Goal: Task Accomplishment & Management: Complete application form

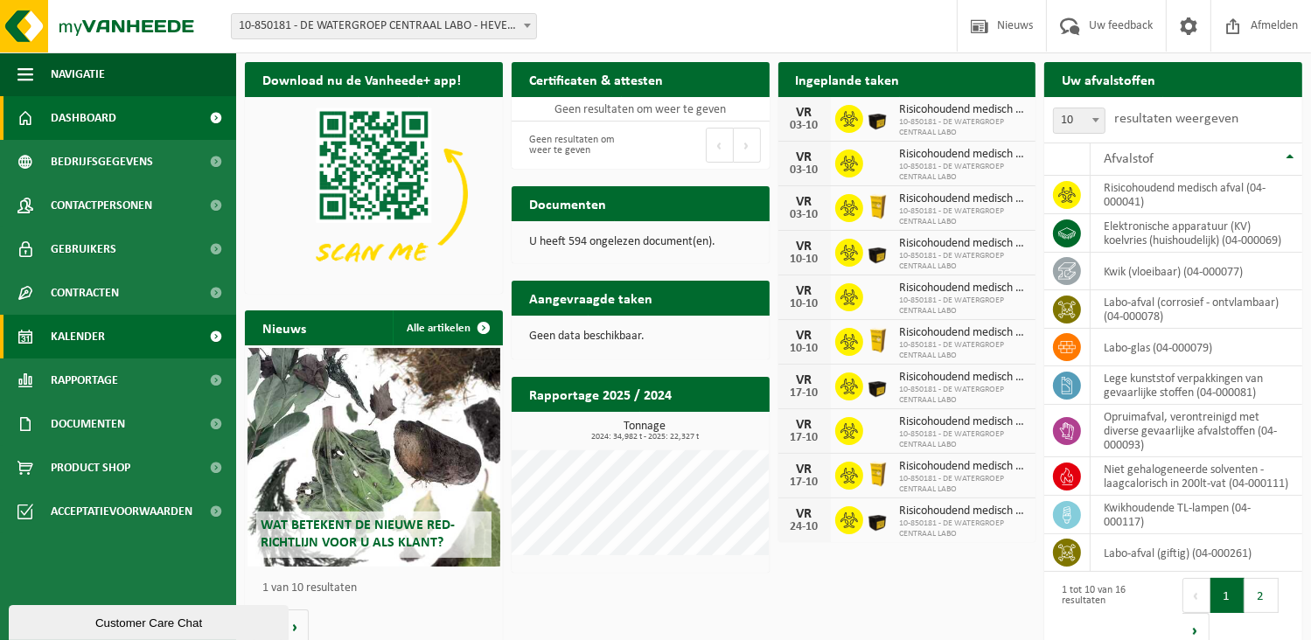
click at [101, 335] on span "Kalender" at bounding box center [78, 337] width 54 height 44
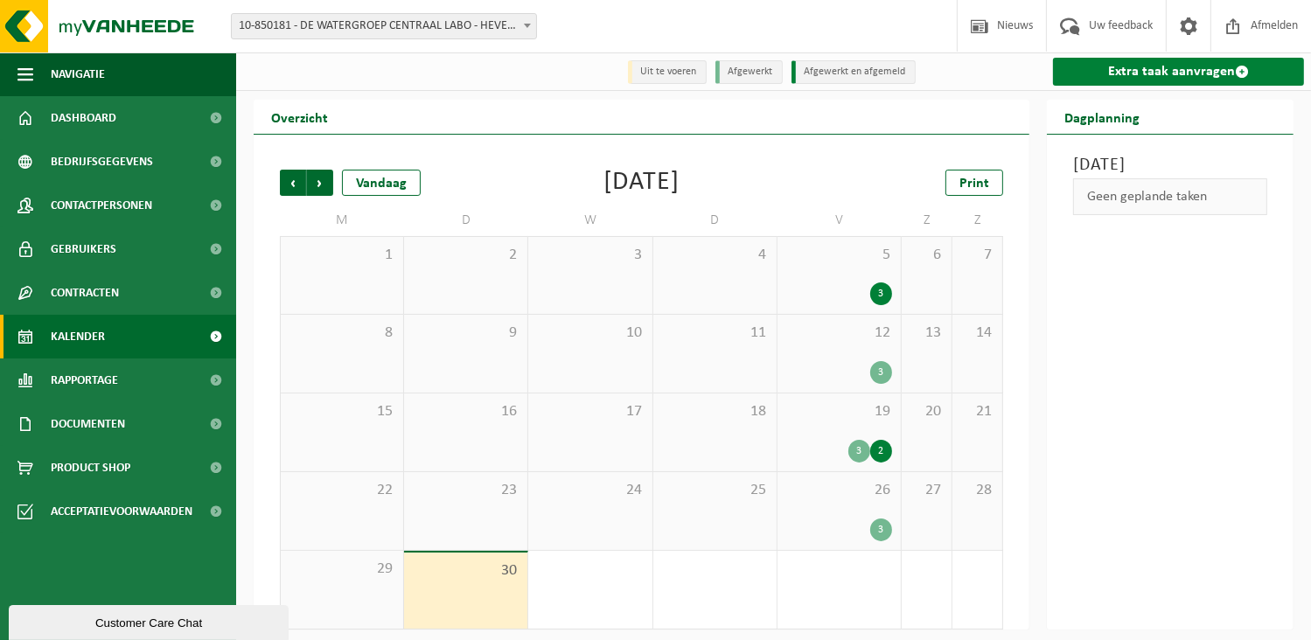
click at [1129, 69] on link "Extra taak aanvragen" at bounding box center [1178, 72] width 251 height 28
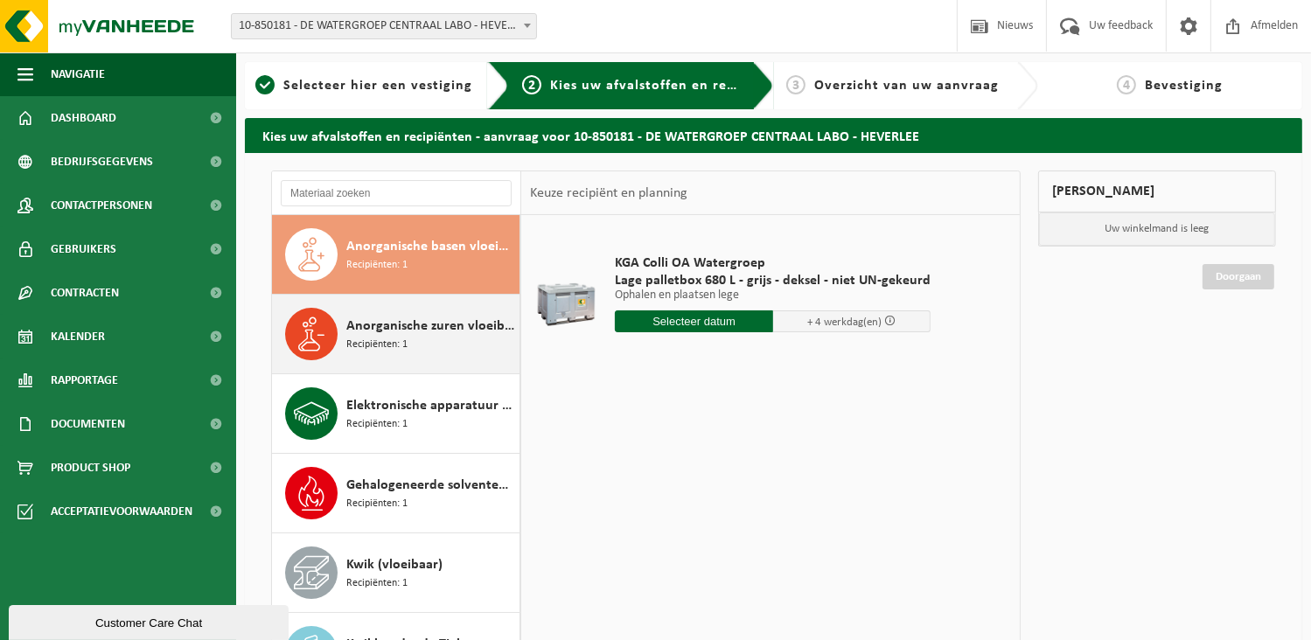
click at [430, 336] on div "Anorganische zuren vloeibaar in kleinverpakking Recipiënten: 1" at bounding box center [430, 334] width 169 height 52
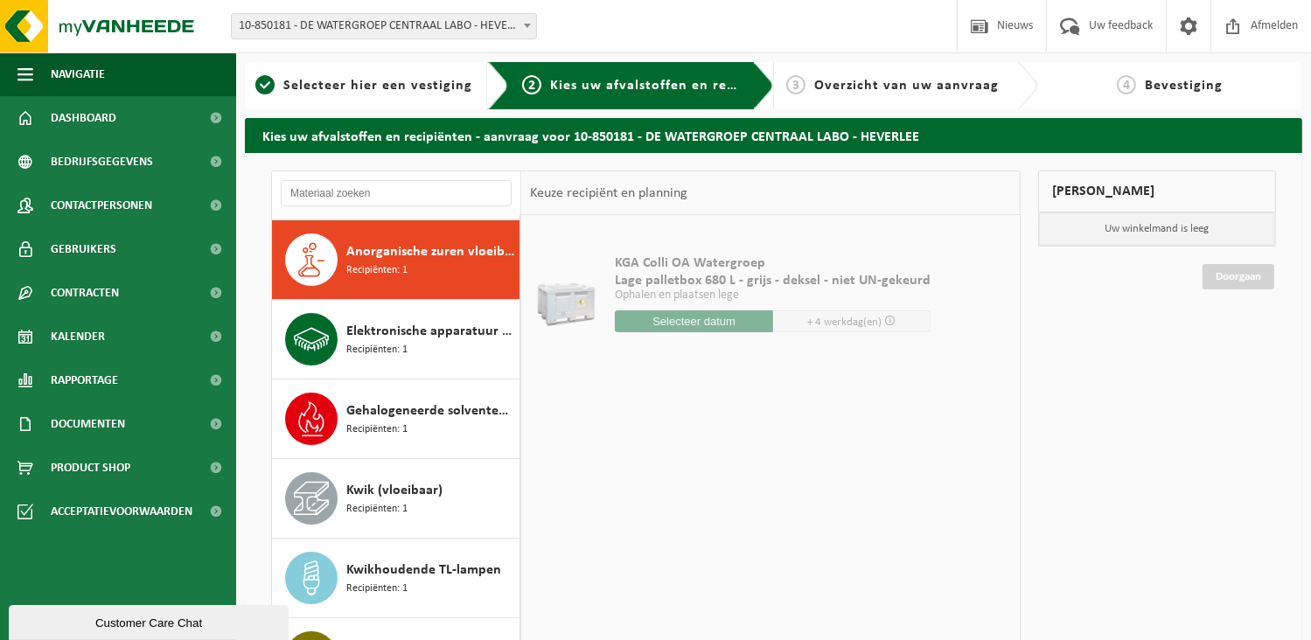
scroll to position [79, 0]
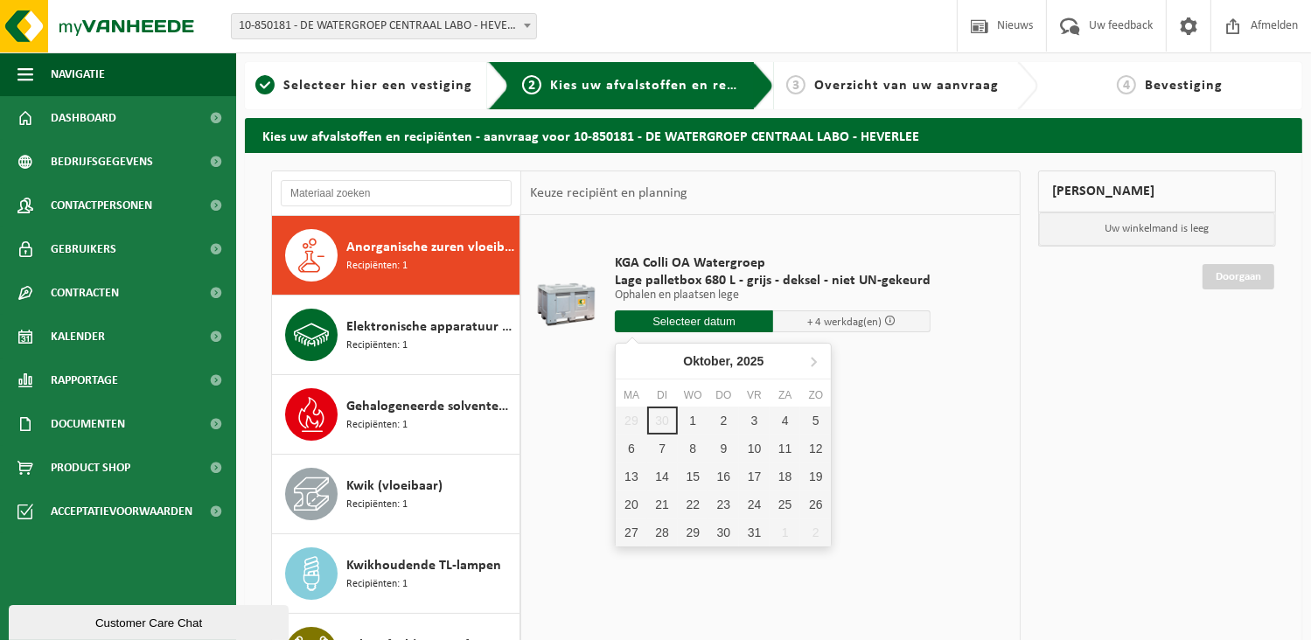
click at [730, 322] on input "text" at bounding box center [694, 321] width 158 height 22
click at [693, 415] on div "1" at bounding box center [693, 421] width 31 height 28
type input "Van 2025-10-01"
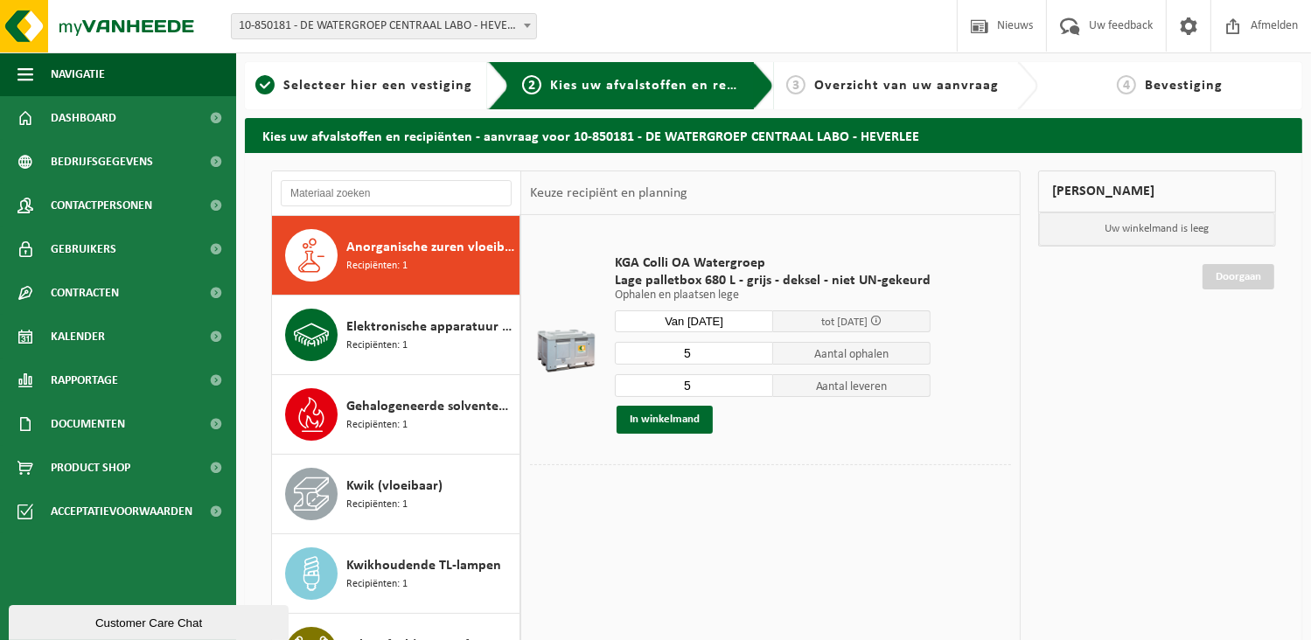
click at [703, 352] on input "5" at bounding box center [694, 353] width 158 height 23
type input "1"
click at [697, 377] on input "5" at bounding box center [694, 385] width 158 height 23
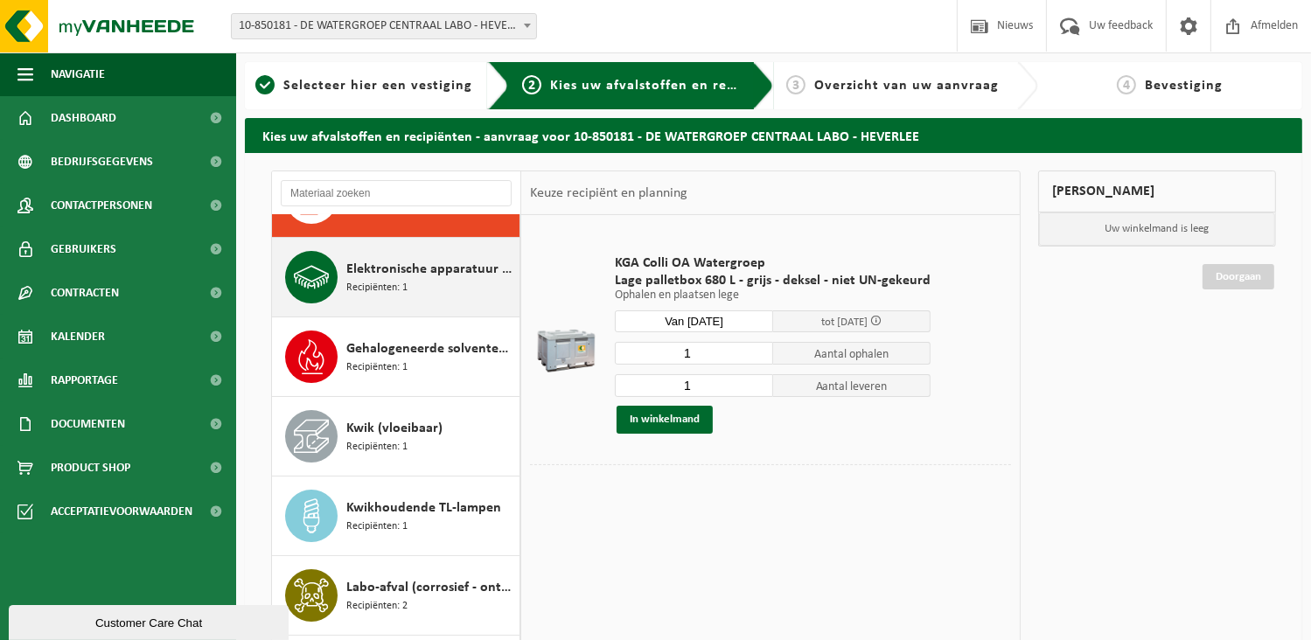
scroll to position [166, 0]
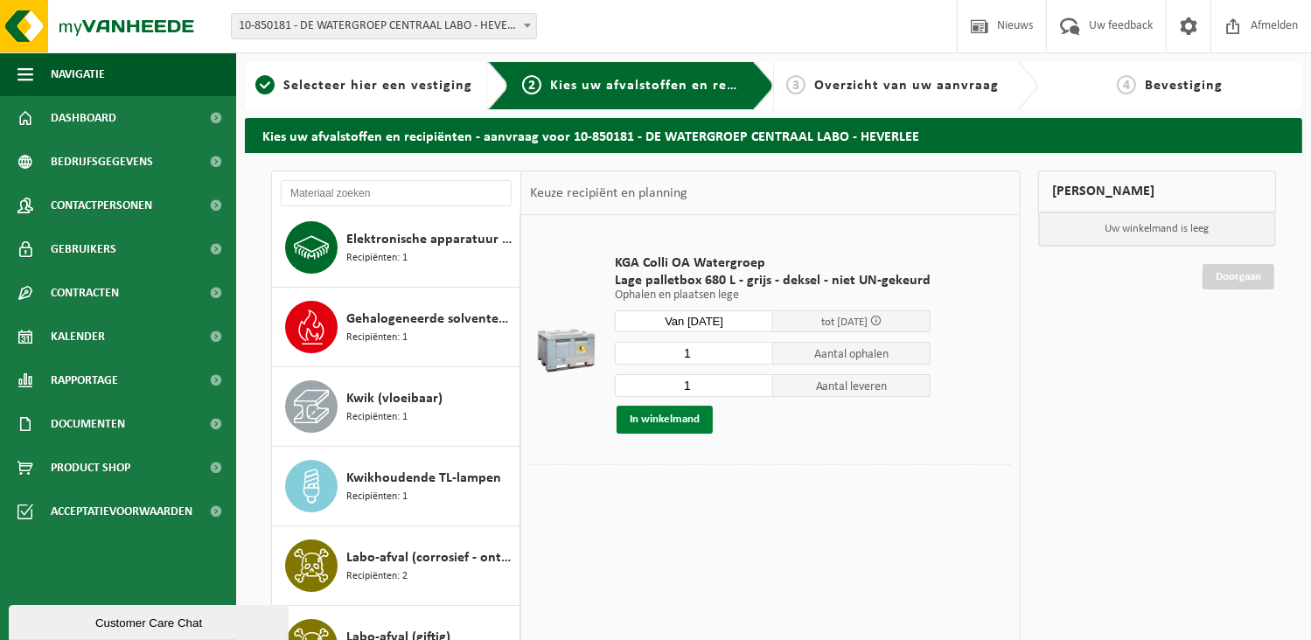
type input "1"
click at [674, 418] on button "In winkelmand" at bounding box center [665, 420] width 96 height 28
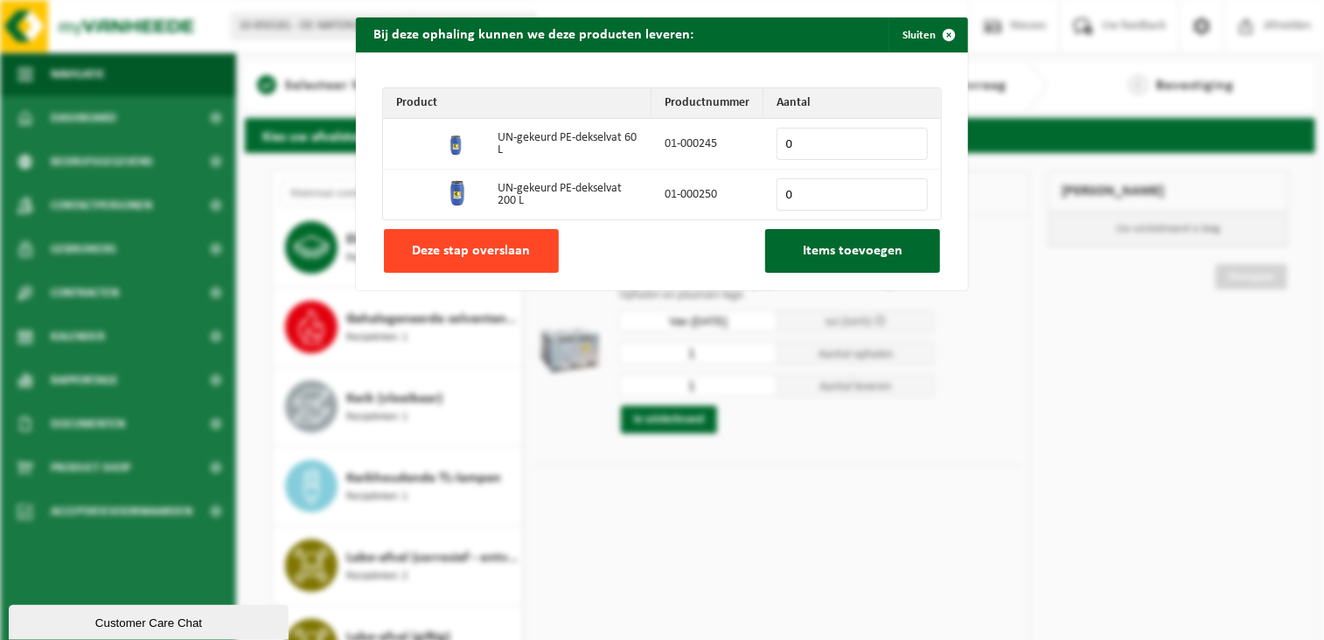
click at [503, 246] on span "Deze stap overslaan" at bounding box center [472, 251] width 118 height 14
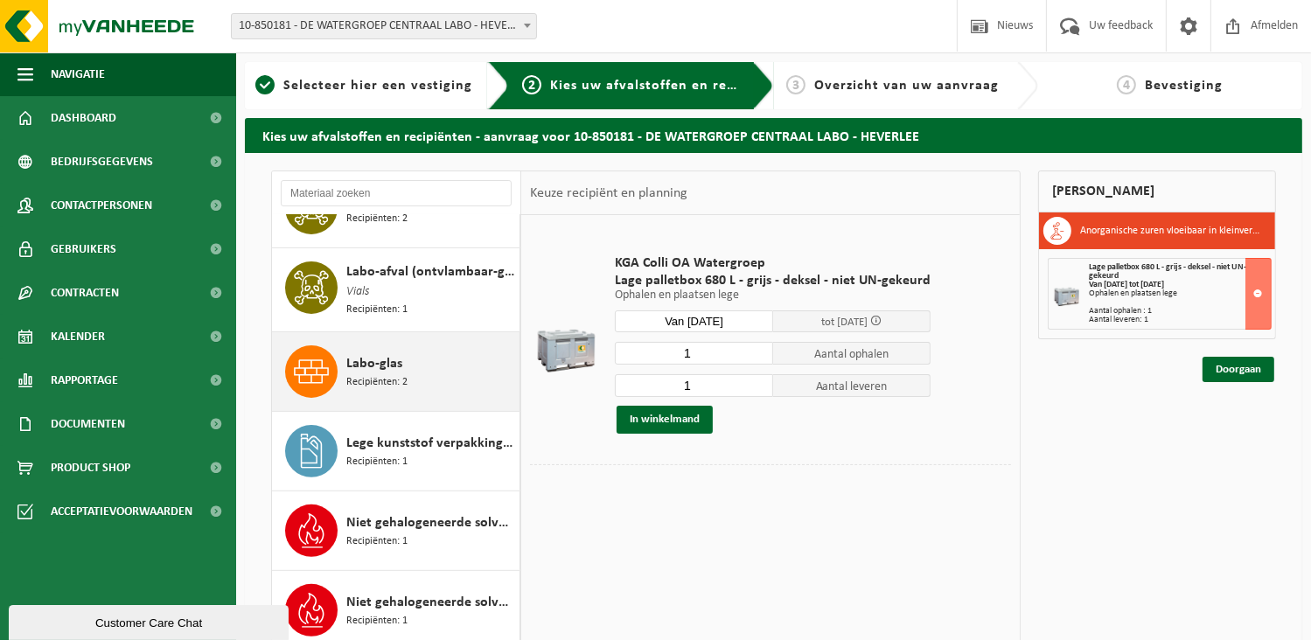
click at [397, 377] on span "Recipiënten: 2" at bounding box center [376, 382] width 61 height 17
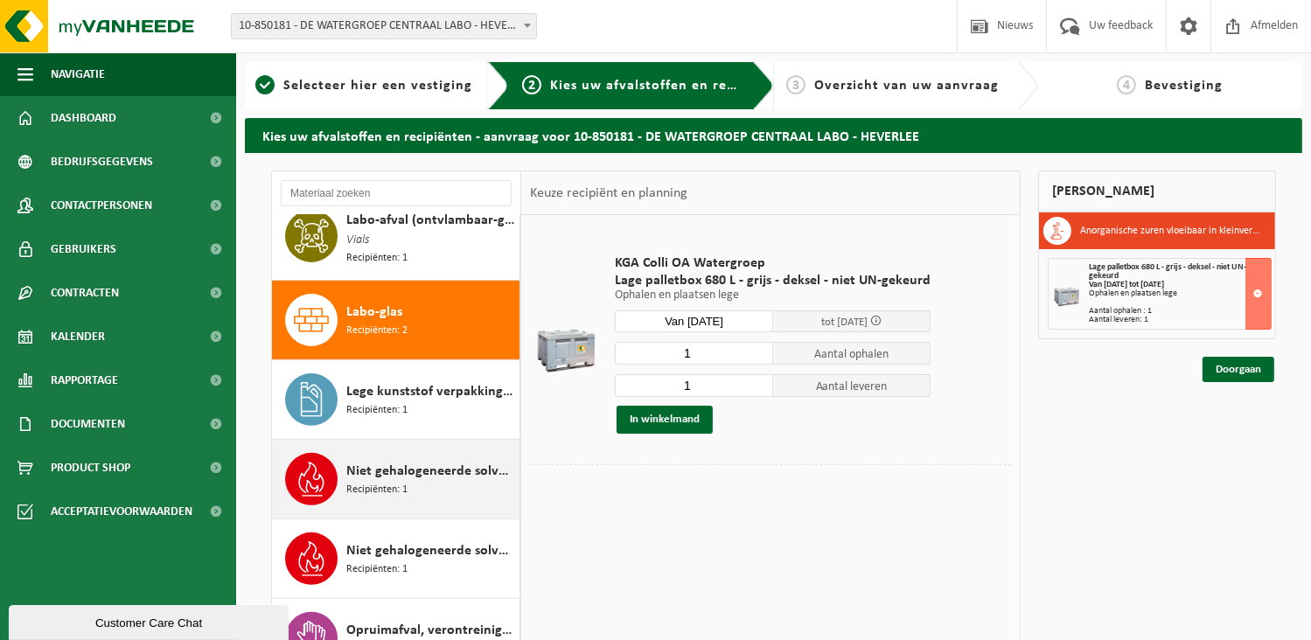
scroll to position [717, 0]
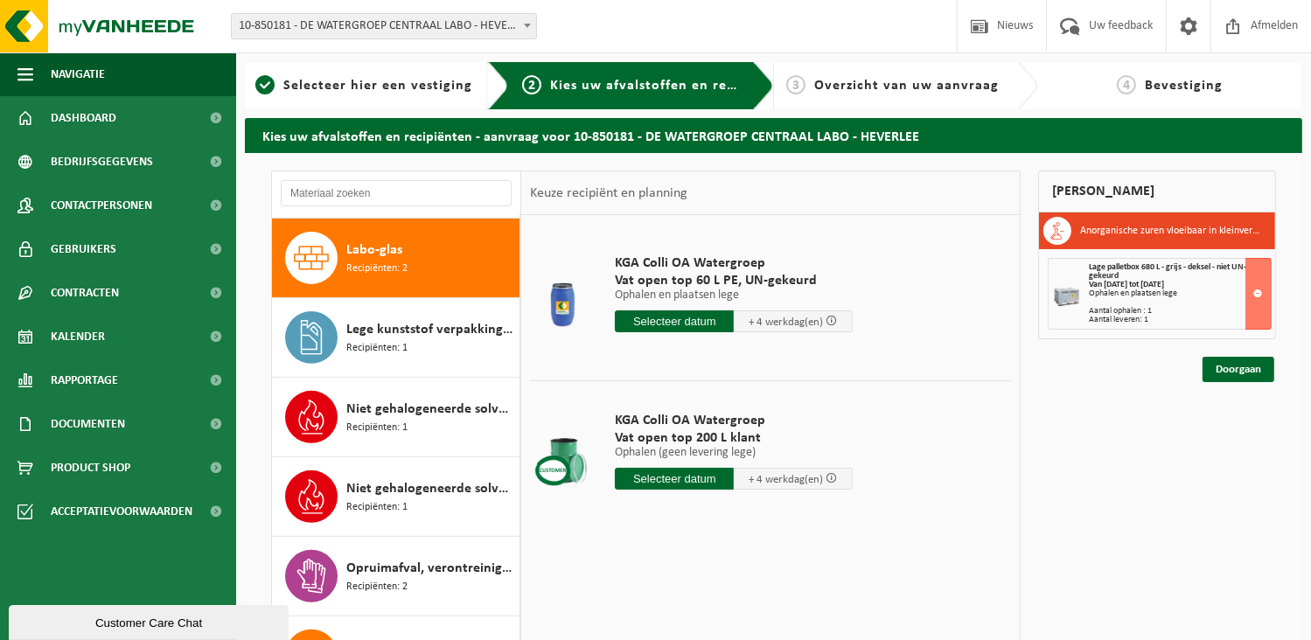
click at [679, 321] on input "text" at bounding box center [674, 321] width 119 height 22
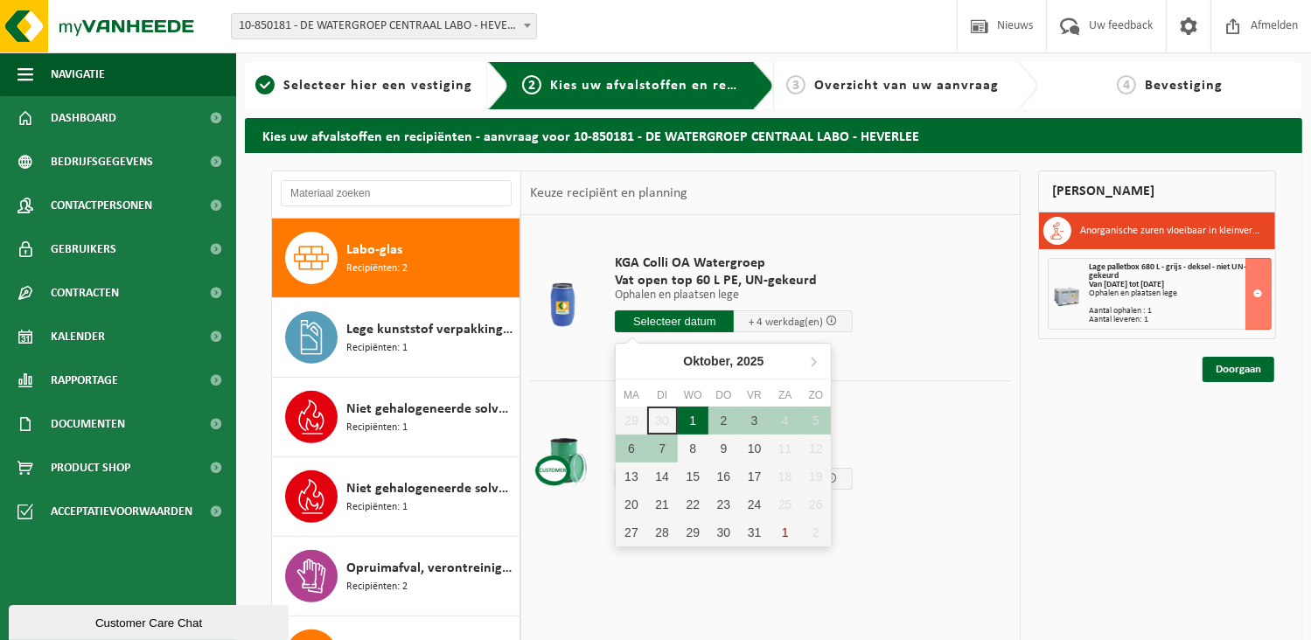
click at [686, 415] on div "1" at bounding box center [693, 421] width 31 height 28
type input "Van 2025-10-01"
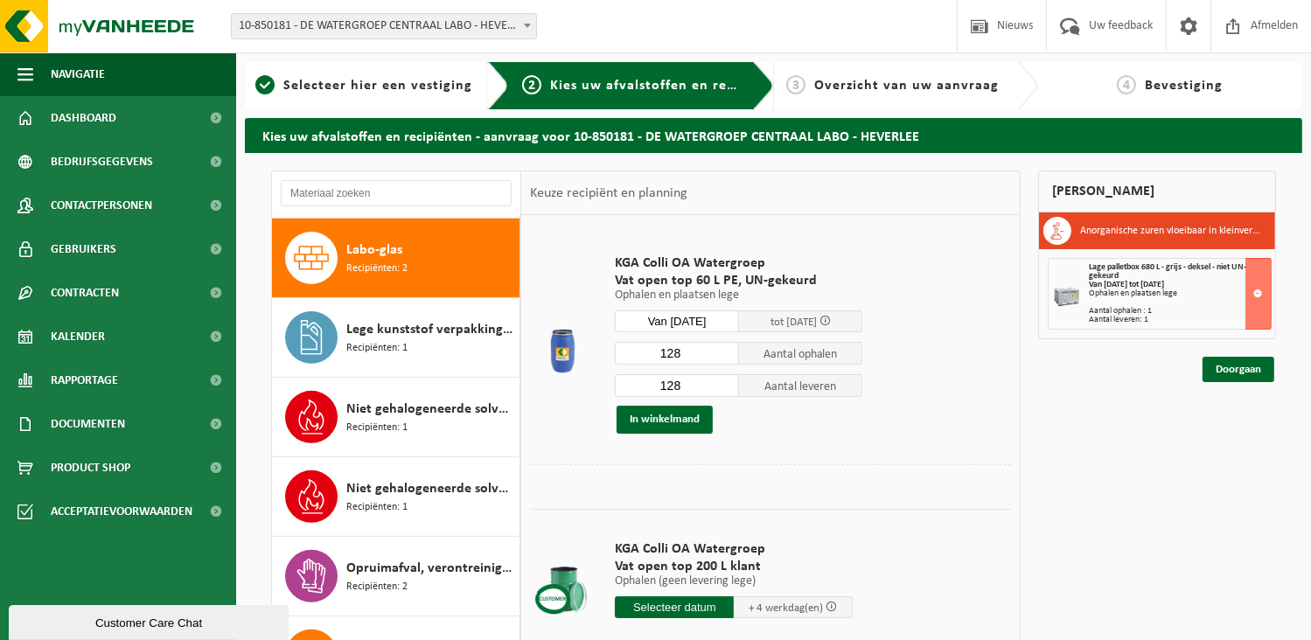
click at [693, 352] on input "128" at bounding box center [677, 353] width 124 height 23
type input "1"
type input "4"
click at [680, 381] on input "128" at bounding box center [677, 385] width 124 height 23
type input "1"
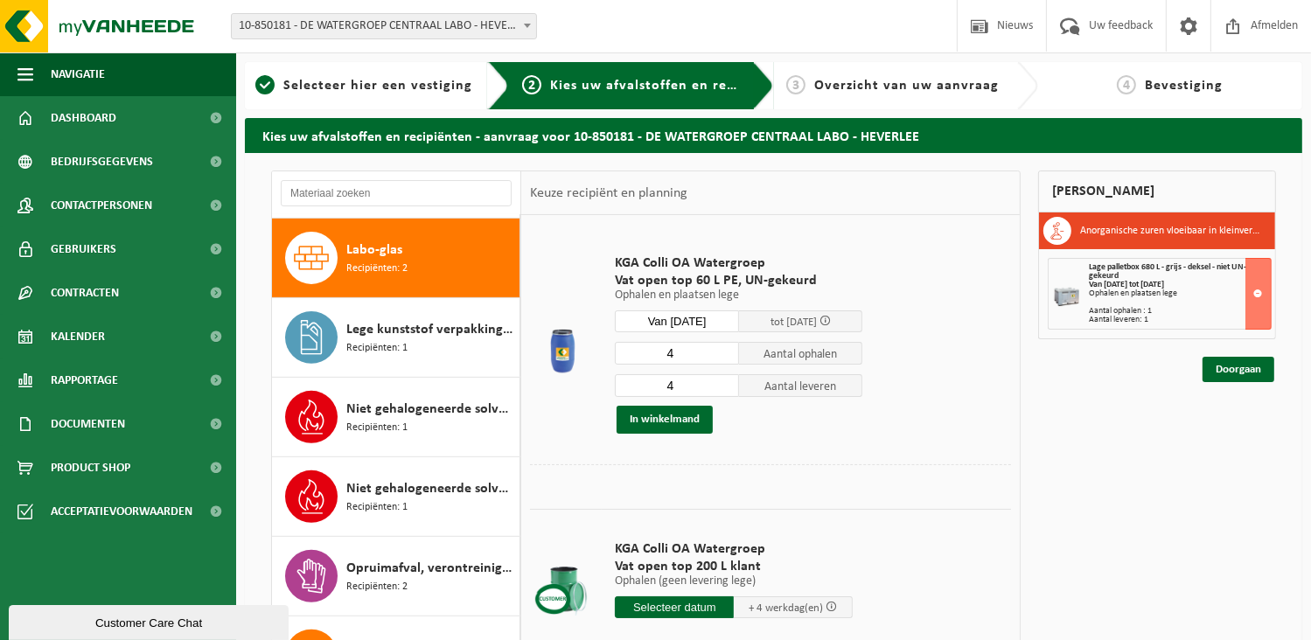
scroll to position [87, 0]
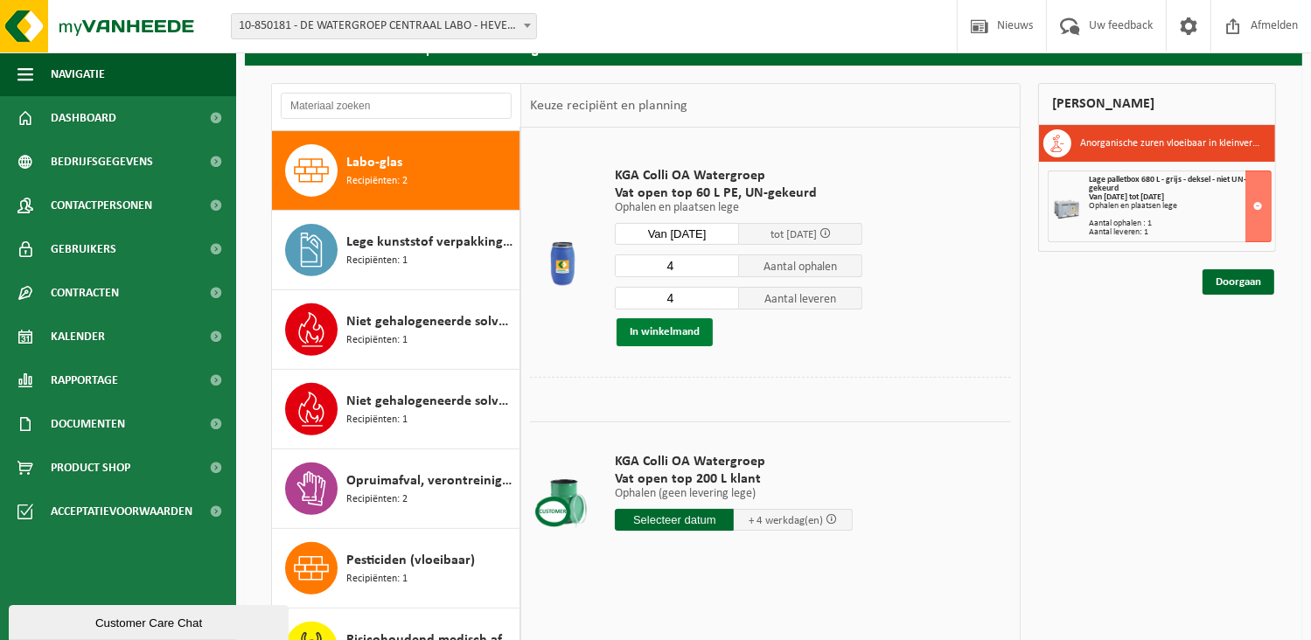
type input "4"
click at [688, 332] on button "In winkelmand" at bounding box center [665, 332] width 96 height 28
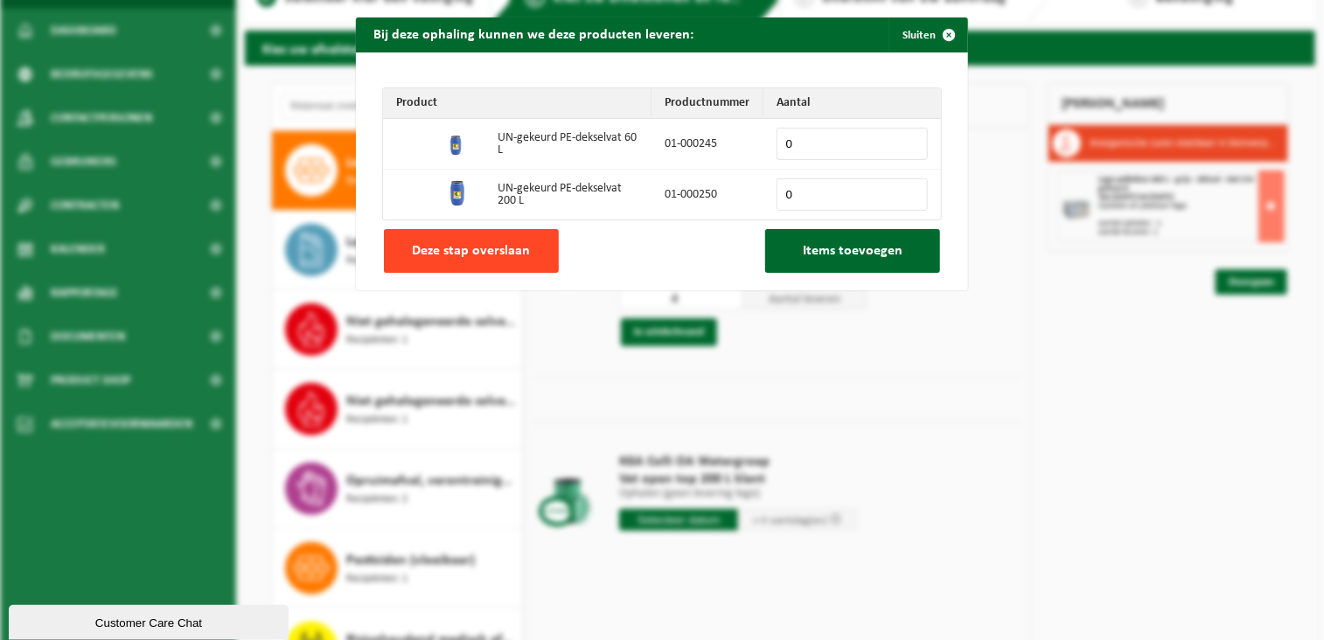
click at [493, 249] on span "Deze stap overslaan" at bounding box center [472, 251] width 118 height 14
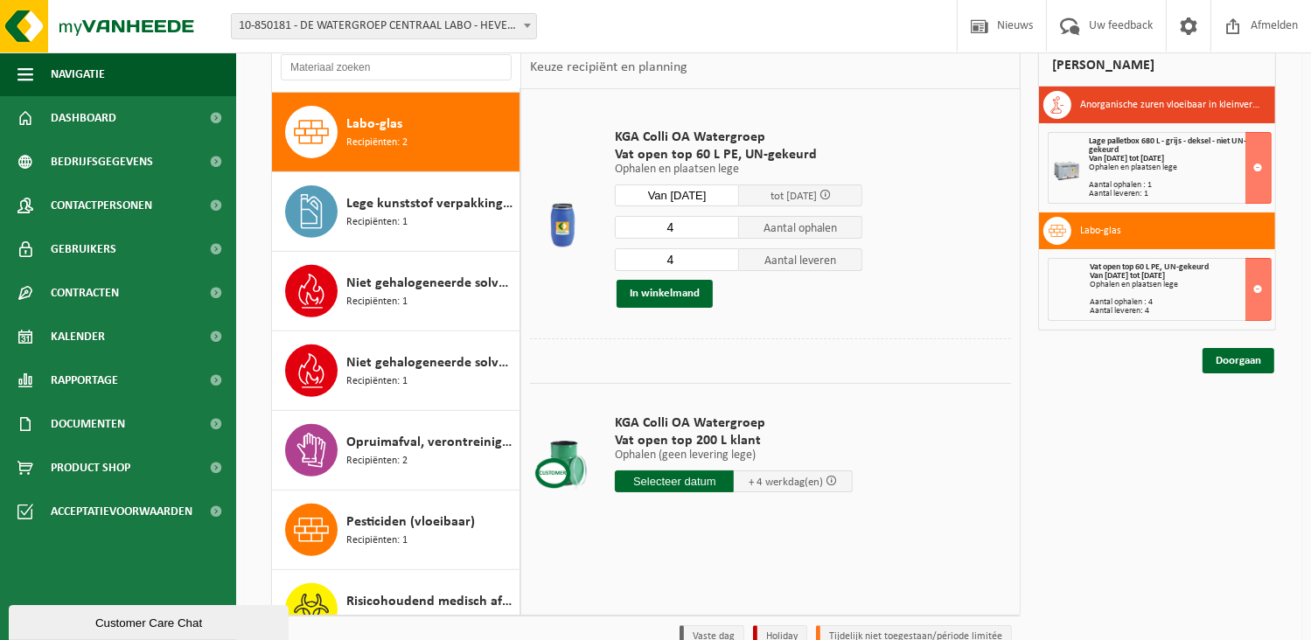
scroll to position [213, 0]
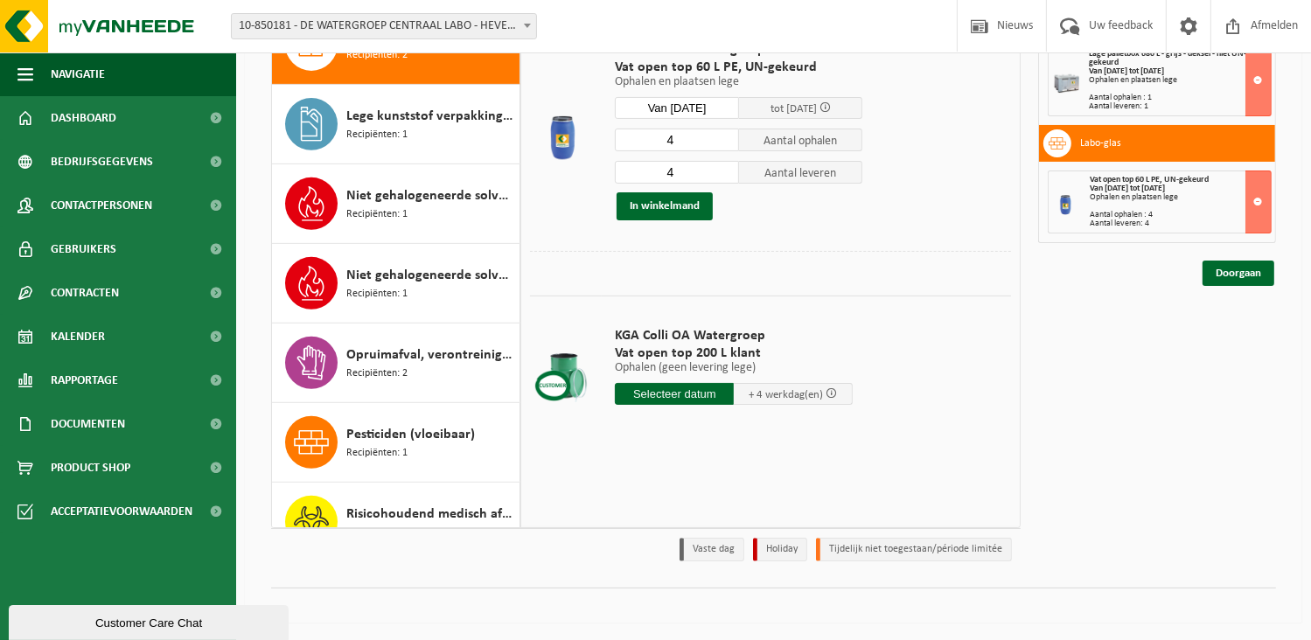
click at [694, 389] on input "text" at bounding box center [674, 394] width 119 height 22
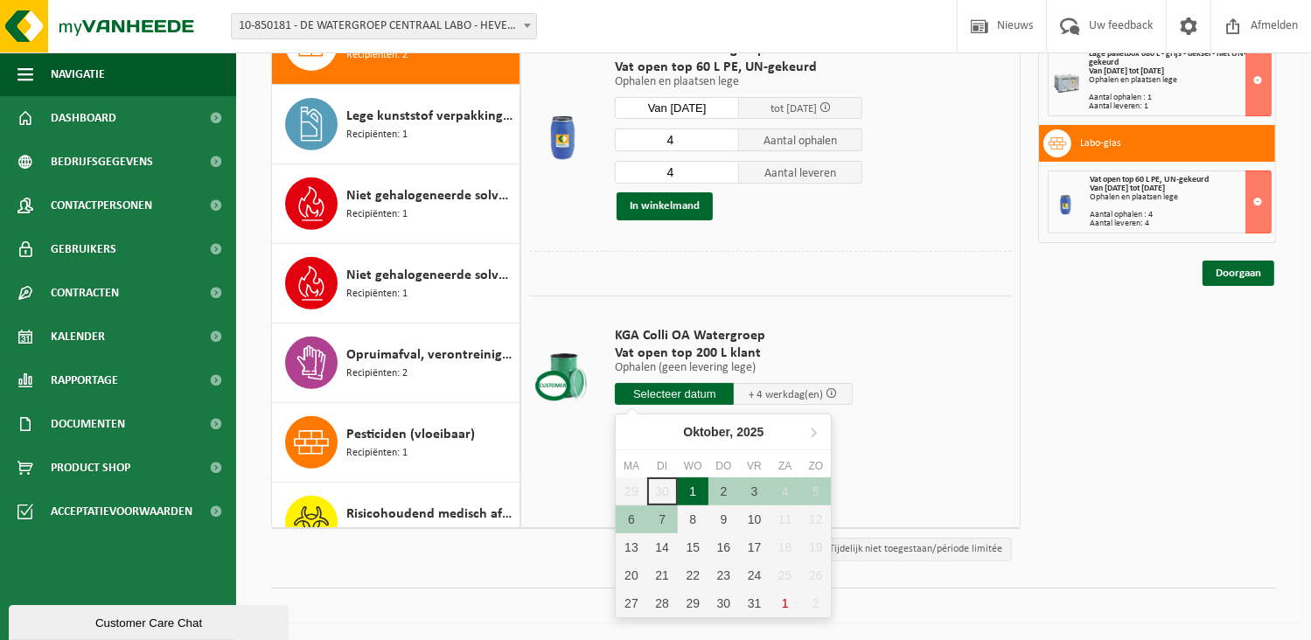
click at [694, 491] on div "1" at bounding box center [693, 492] width 31 height 28
type input "Van 2025-10-01"
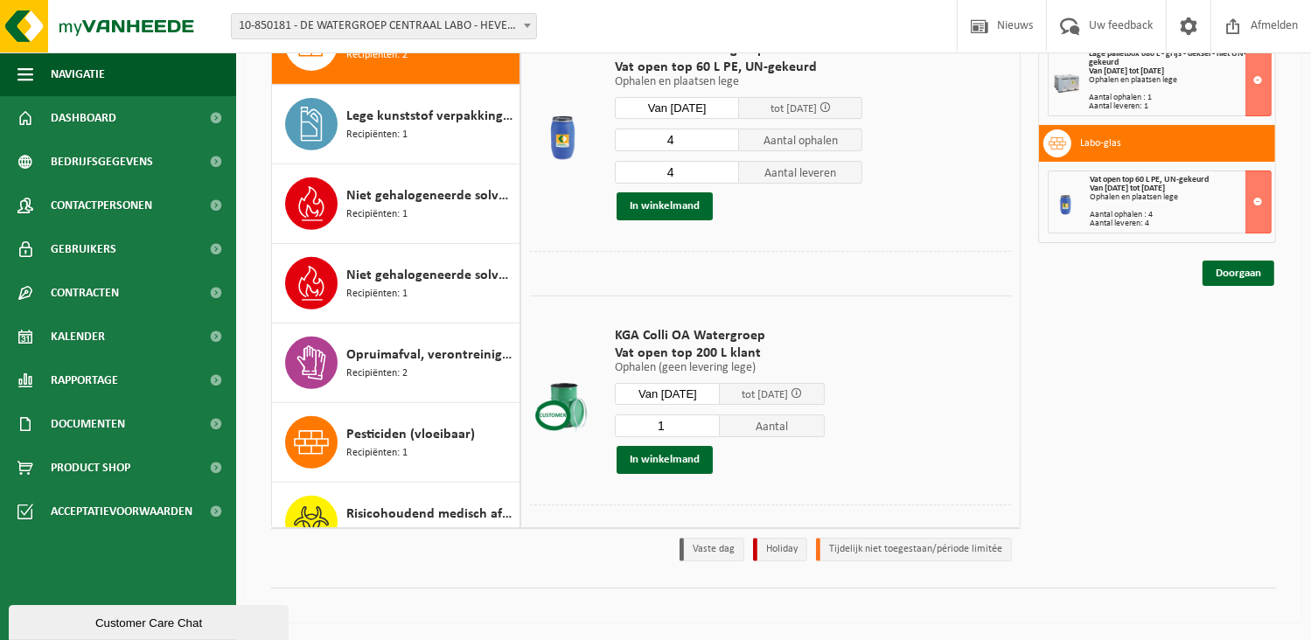
click at [692, 420] on input "1" at bounding box center [667, 426] width 105 height 23
type input "4"
click at [684, 457] on button "In winkelmand" at bounding box center [665, 460] width 96 height 28
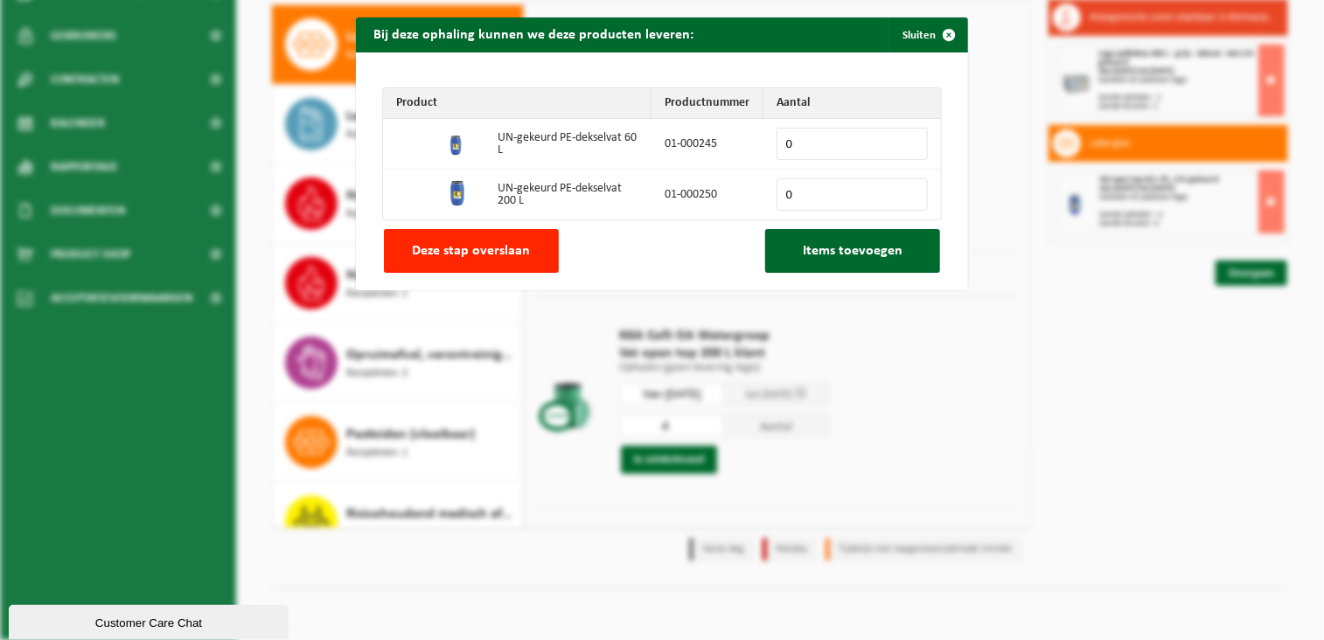
click at [797, 195] on input "0" at bounding box center [852, 194] width 151 height 32
type input "4"
click at [861, 255] on span "Items toevoegen" at bounding box center [853, 251] width 100 height 14
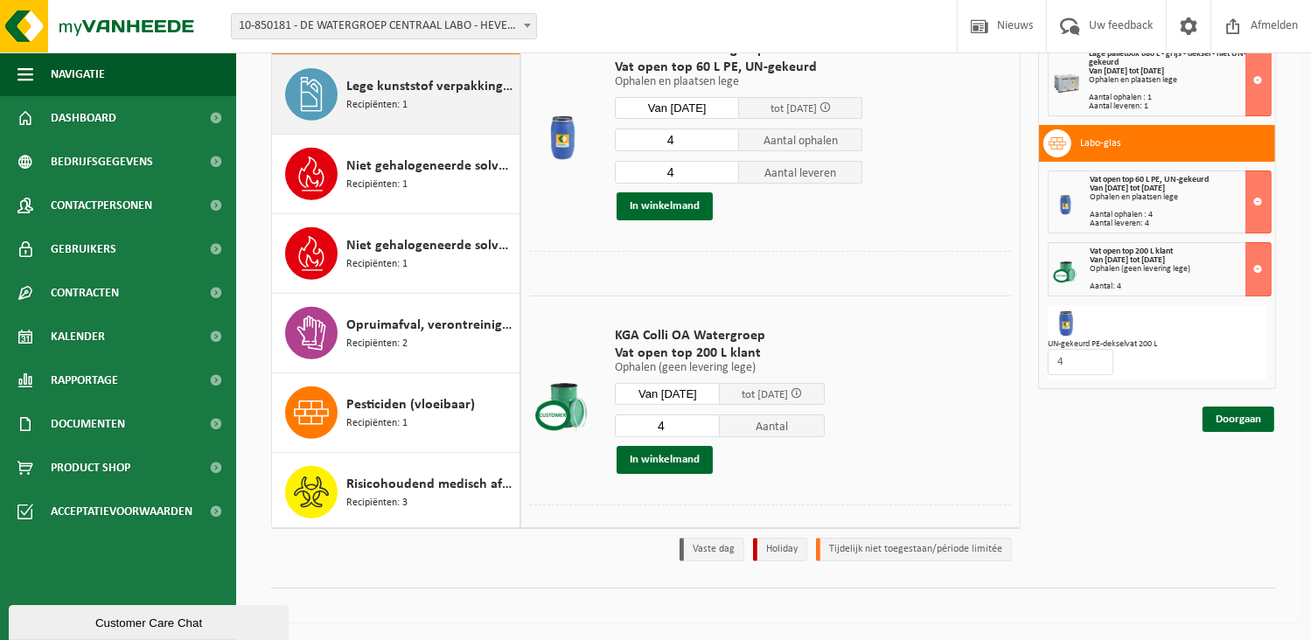
click at [417, 98] on div "Lege kunststof verpakkingen van gevaarlijke stoffen Recipiënten: 1" at bounding box center [430, 94] width 169 height 52
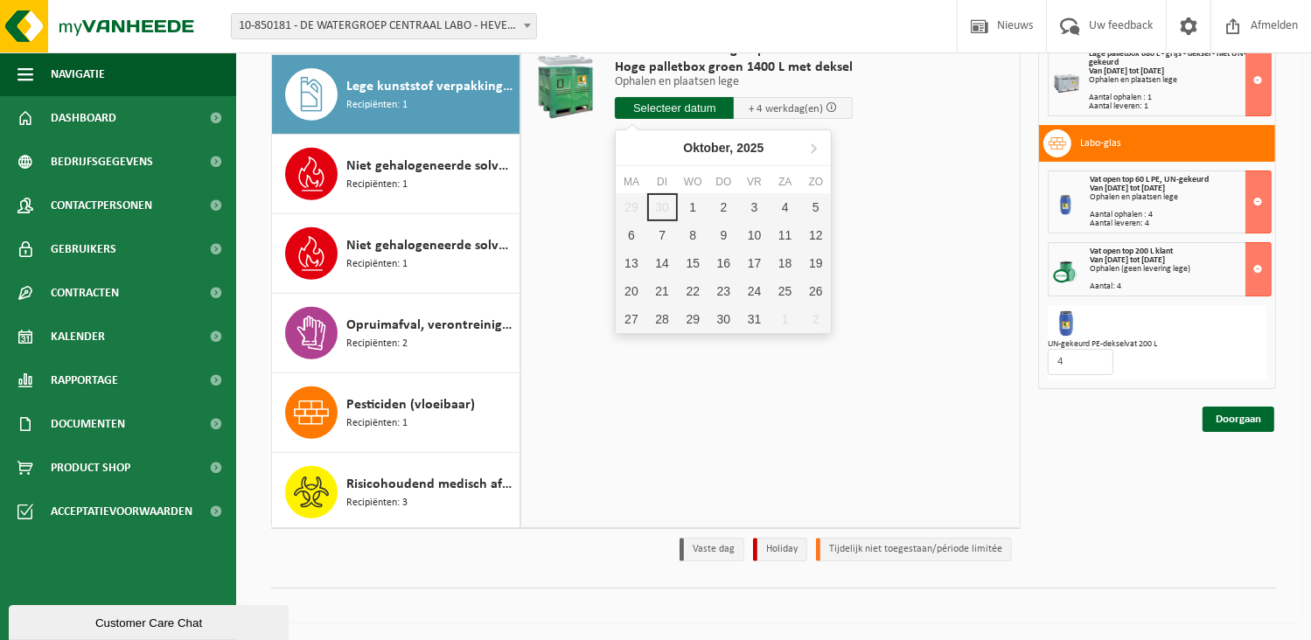
click at [674, 113] on input "text" at bounding box center [674, 108] width 119 height 22
click at [694, 200] on div "1" at bounding box center [693, 207] width 31 height 28
type input "Van 2025-10-01"
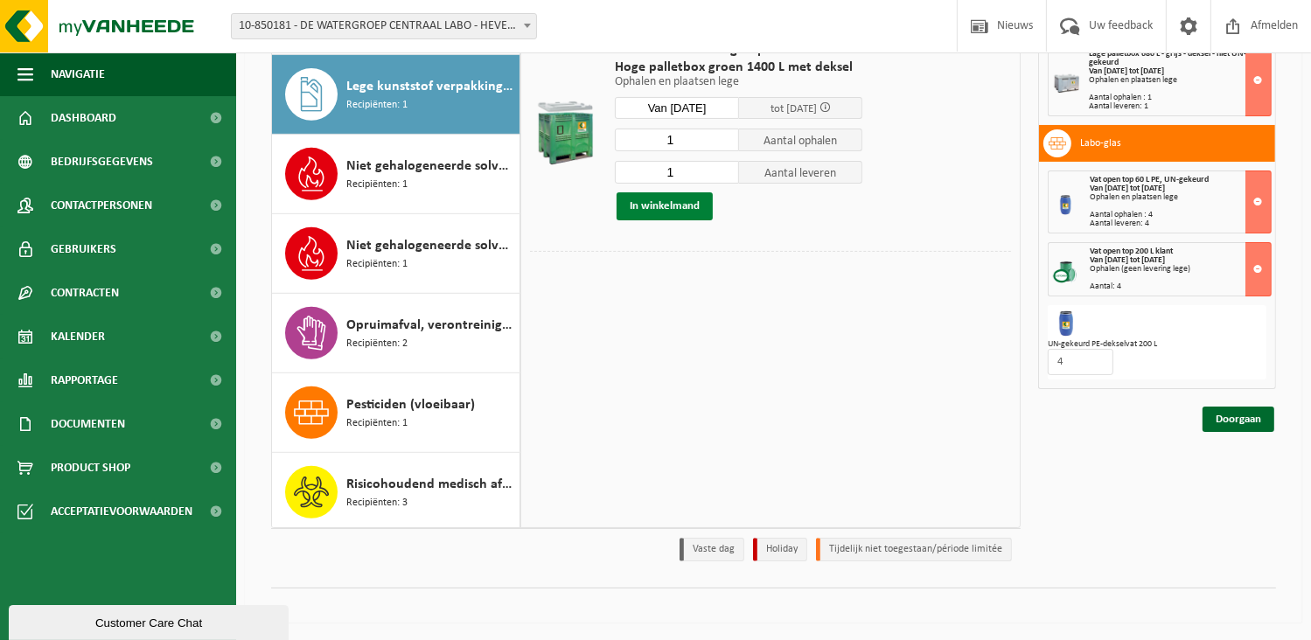
click at [682, 206] on button "In winkelmand" at bounding box center [665, 206] width 96 height 28
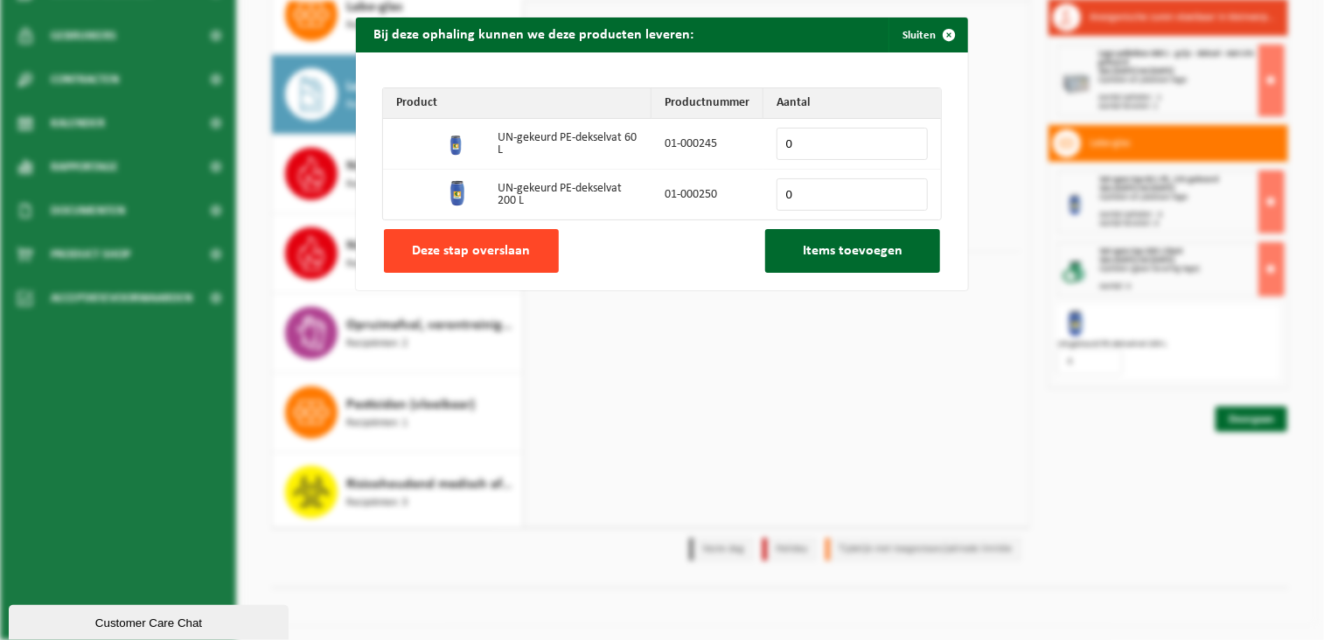
click at [462, 252] on span "Deze stap overslaan" at bounding box center [472, 251] width 118 height 14
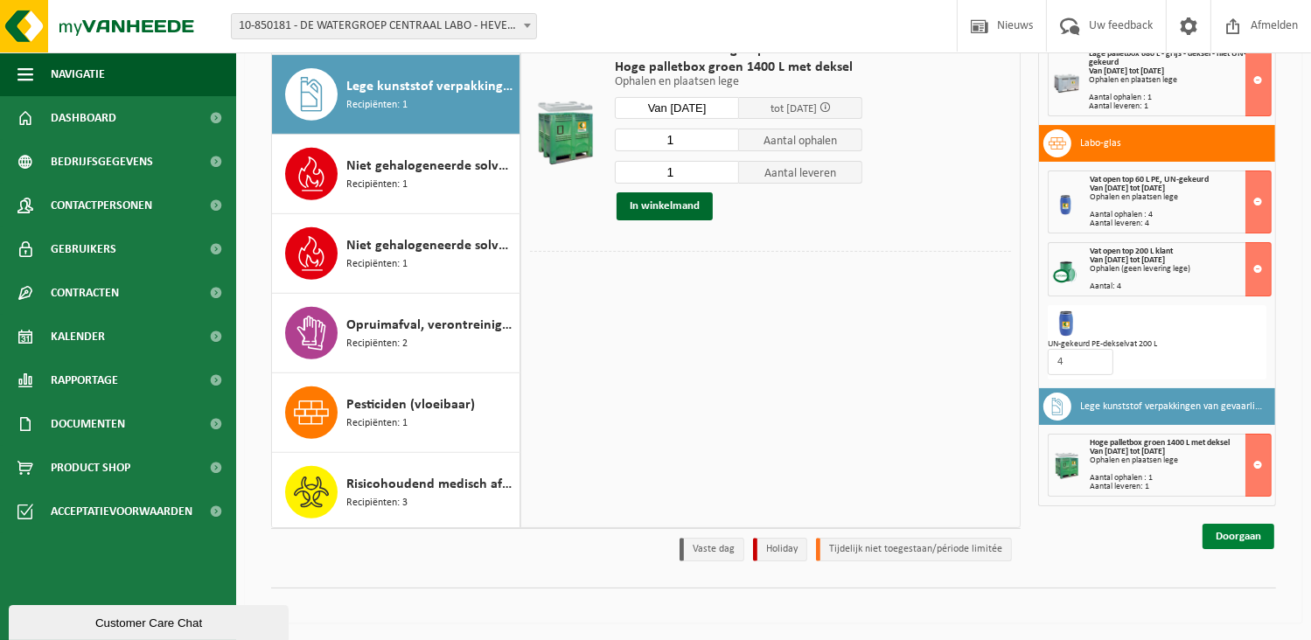
click at [1221, 534] on link "Doorgaan" at bounding box center [1239, 536] width 72 height 25
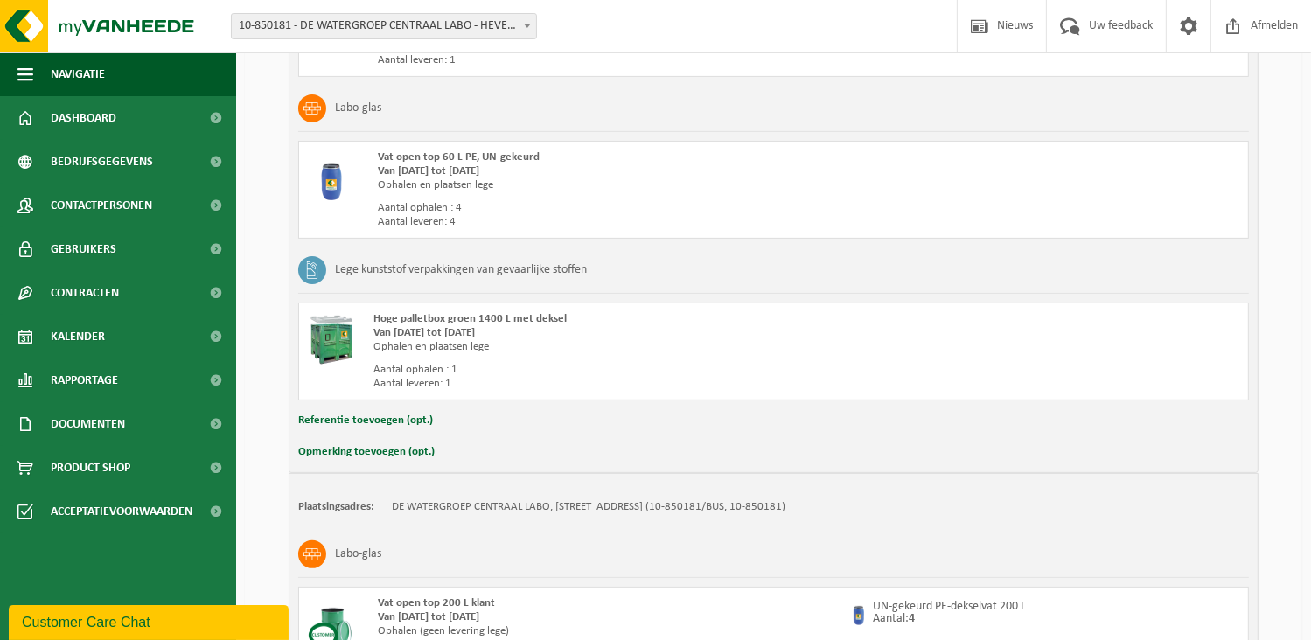
scroll to position [715, 0]
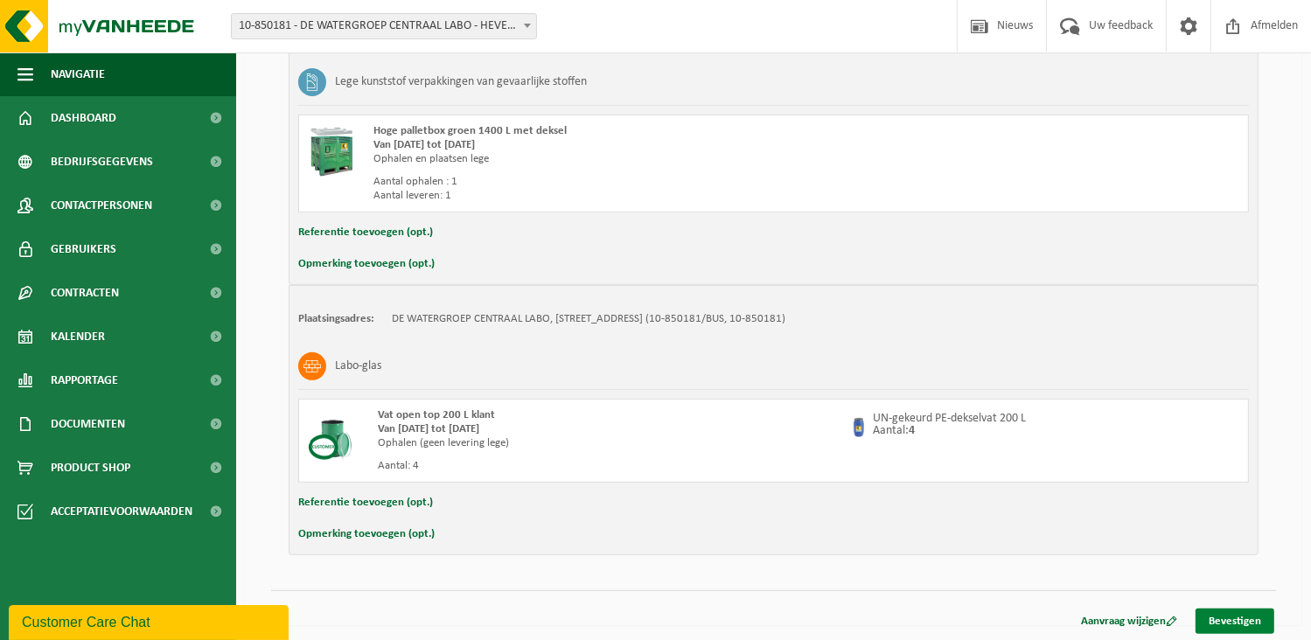
click at [1231, 618] on link "Bevestigen" at bounding box center [1235, 621] width 79 height 25
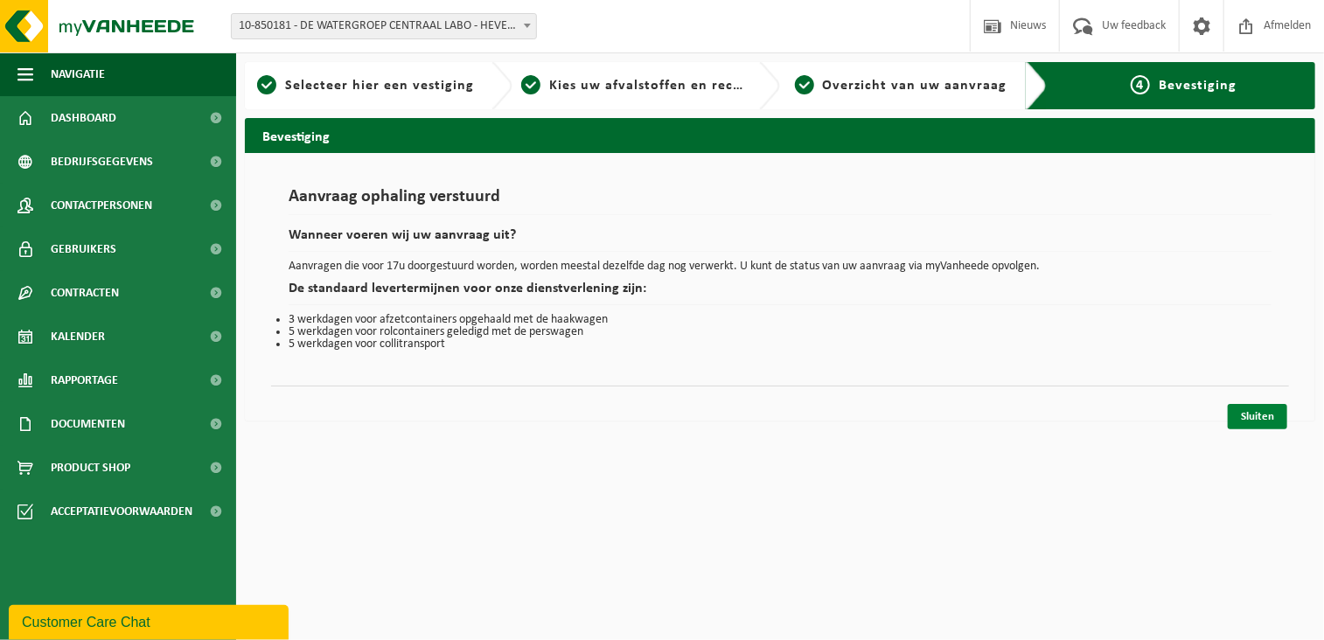
click at [1261, 414] on link "Sluiten" at bounding box center [1257, 416] width 59 height 25
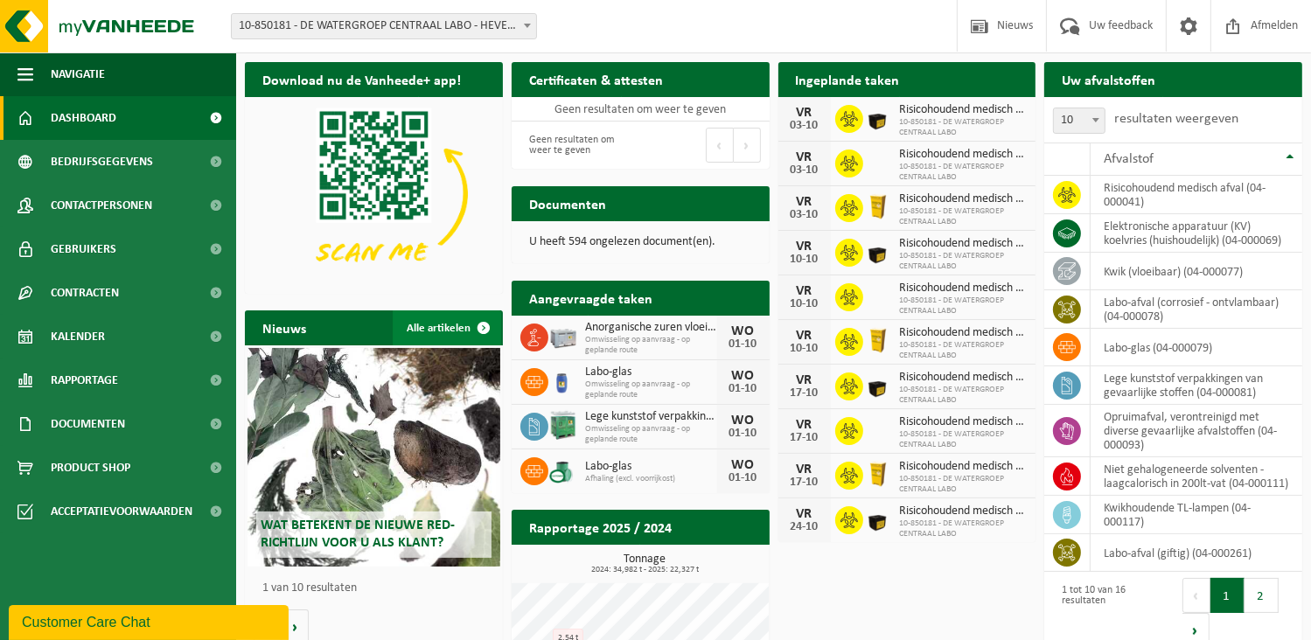
drag, startPoint x: 443, startPoint y: 303, endPoint x: 437, endPoint y: 314, distance: 11.7
